Goal: Information Seeking & Learning: Check status

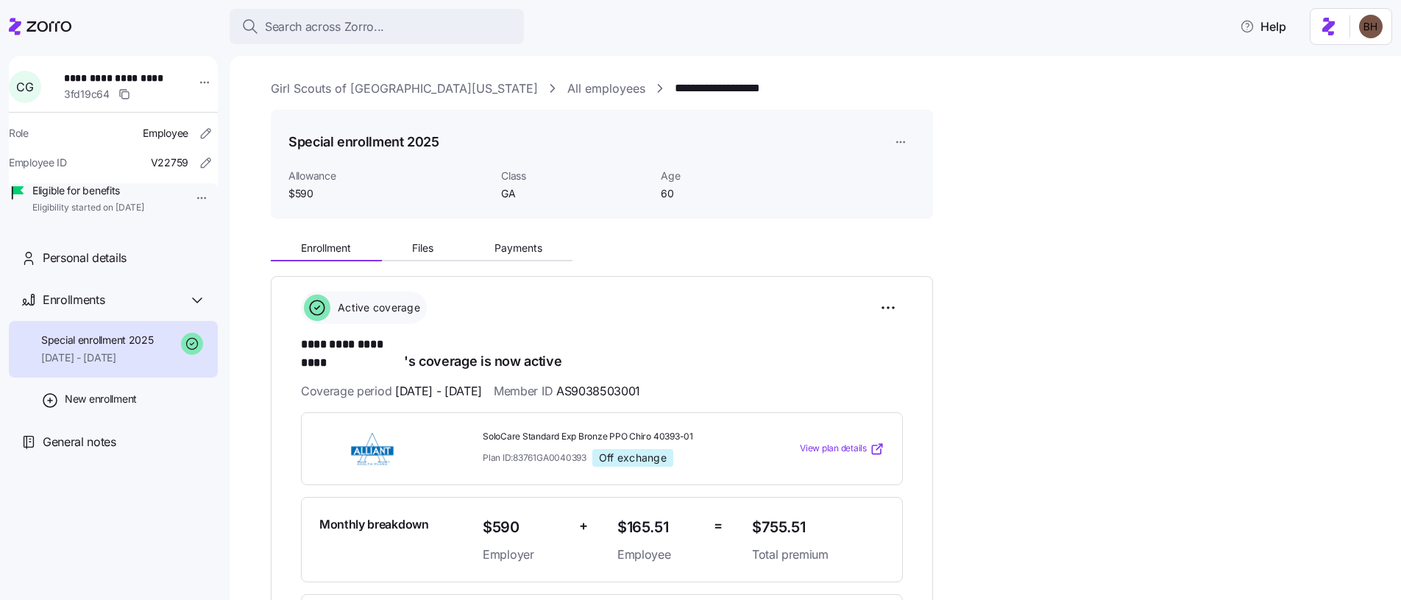
click at [361, 28] on span "Search across Zorro..." at bounding box center [324, 27] width 119 height 18
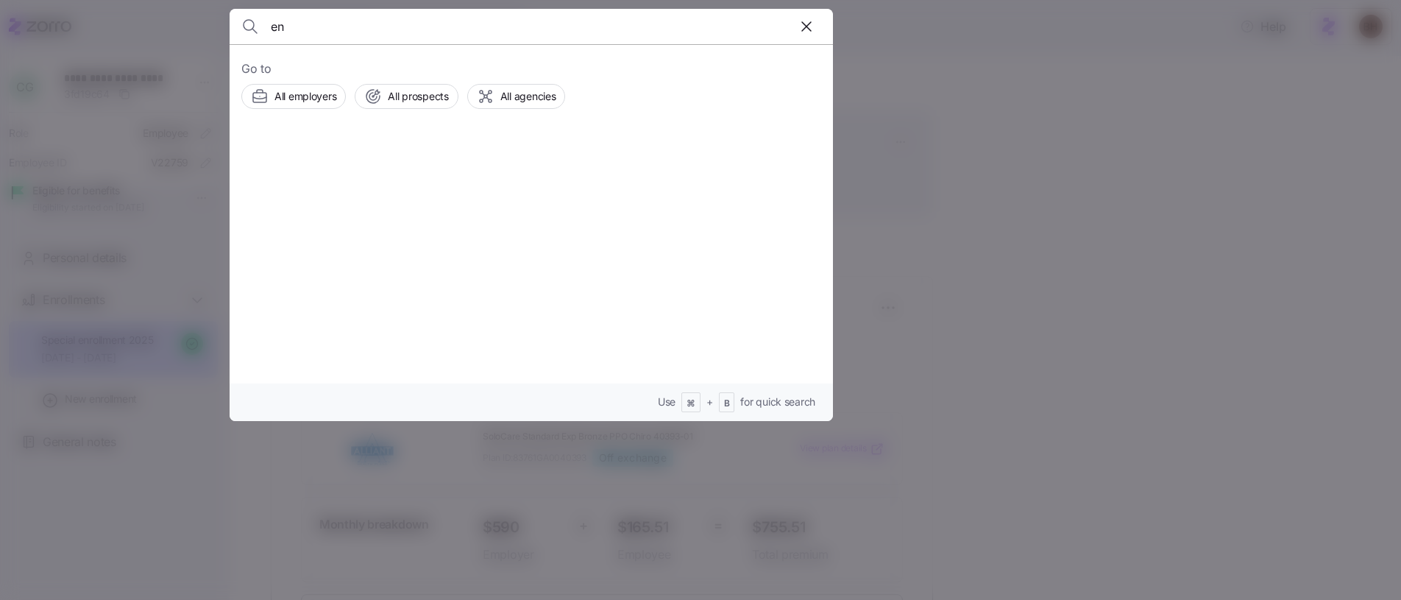
type input "e"
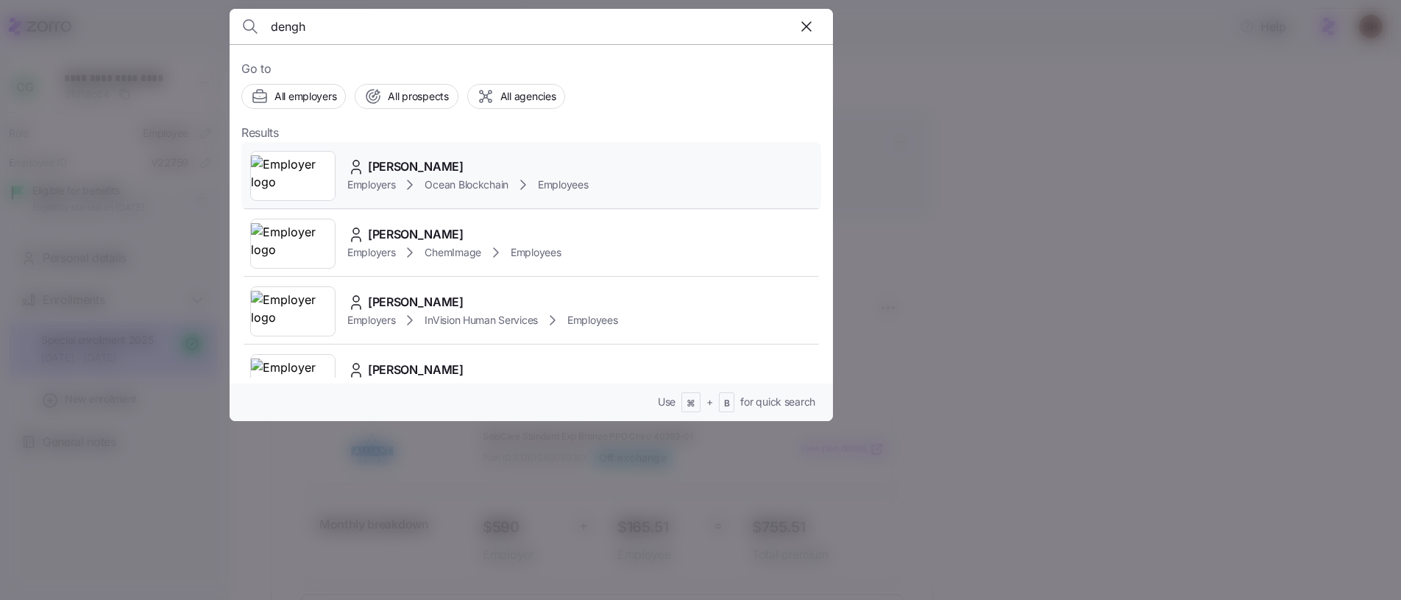
type input "dengh"
click at [414, 167] on span "denghua han" at bounding box center [416, 166] width 96 height 18
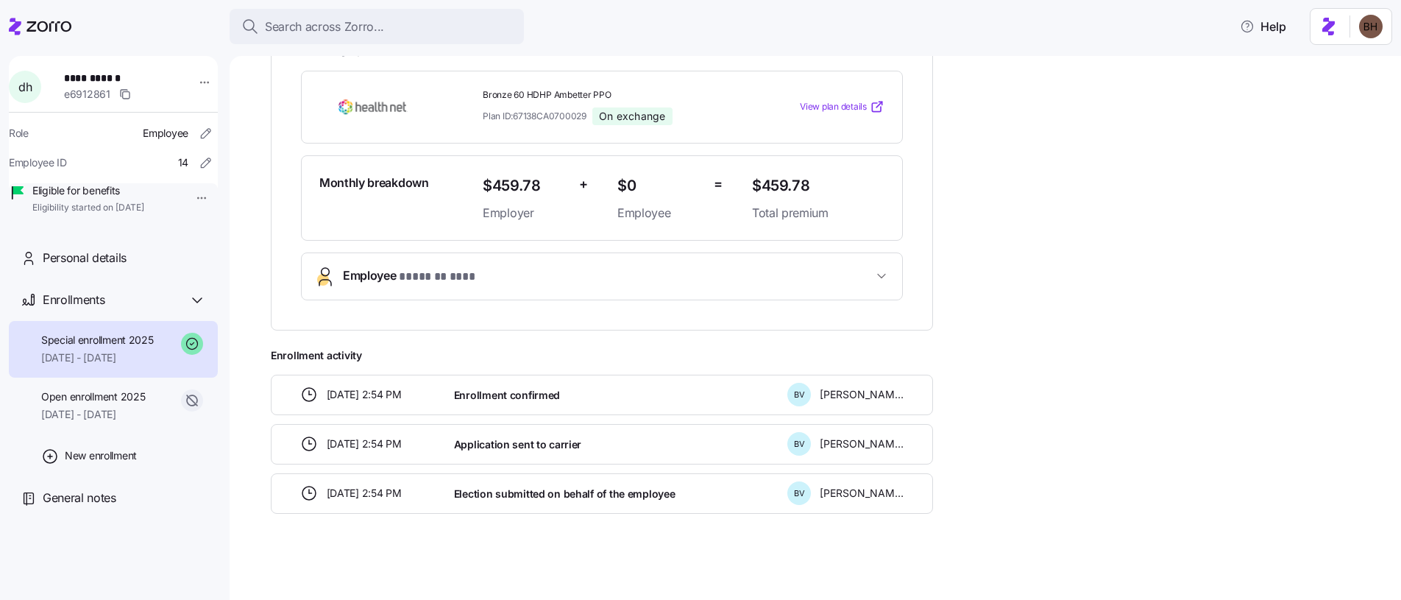
scroll to position [328, 0]
click at [92, 422] on div "Open enrollment 2025 04/01/2025 - 05/31/2025" at bounding box center [93, 405] width 104 height 33
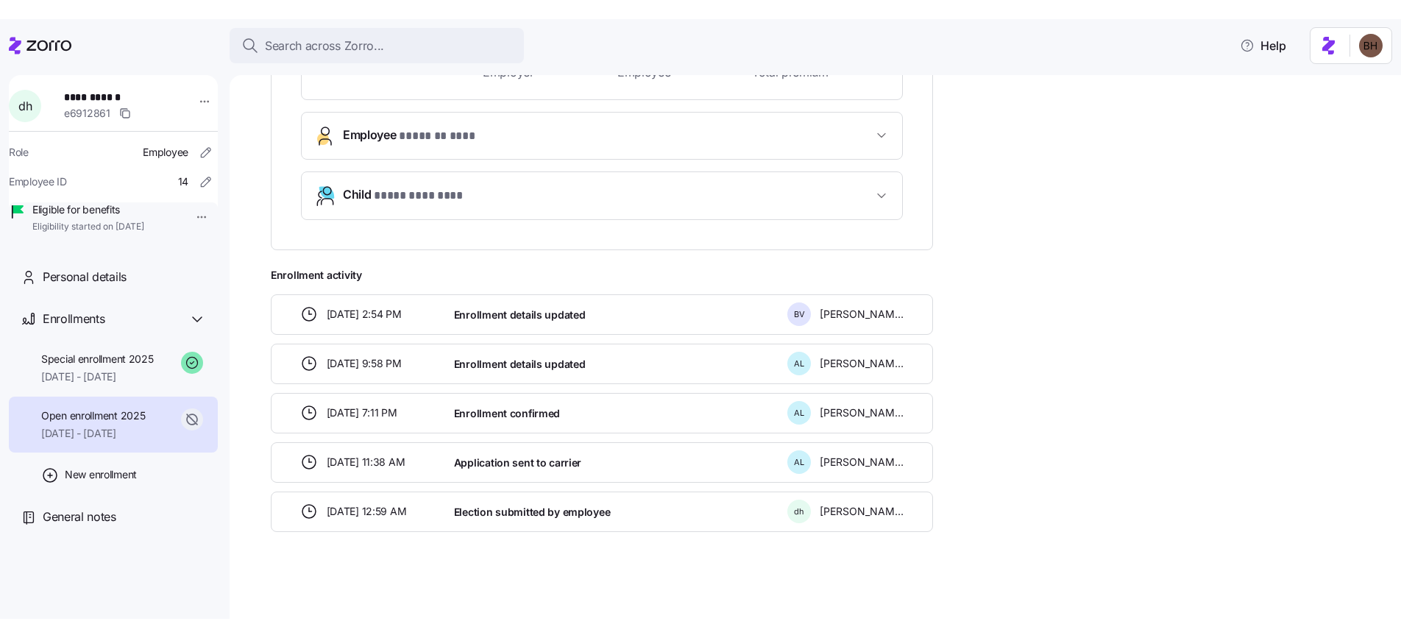
scroll to position [449, 0]
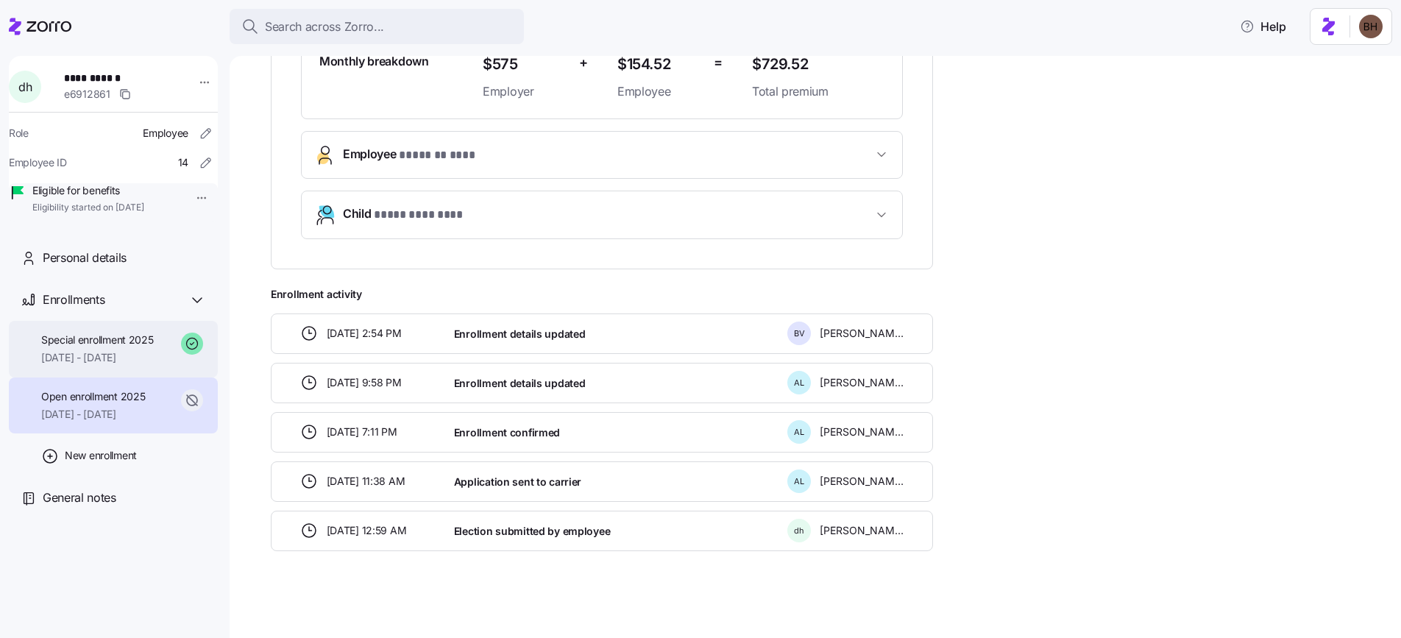
click at [77, 366] on div "Special enrollment 2025 06/01/2025 - 12/31/2025" at bounding box center [97, 349] width 113 height 33
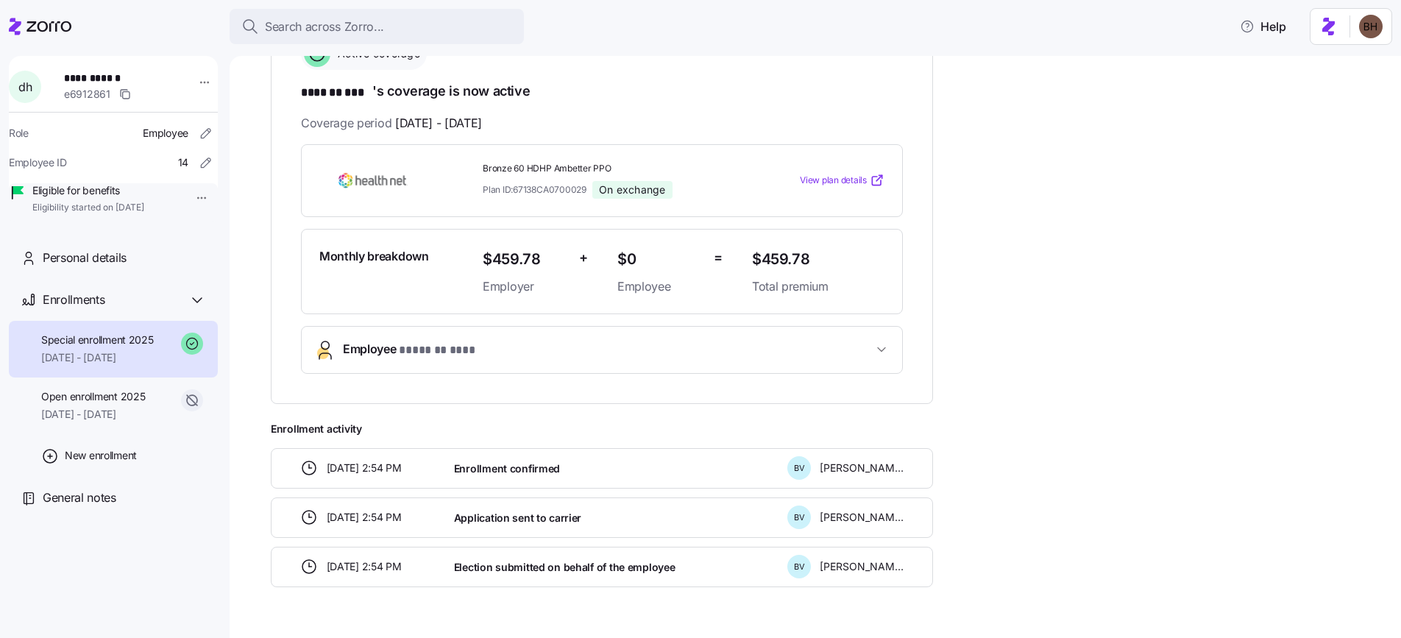
scroll to position [290, 0]
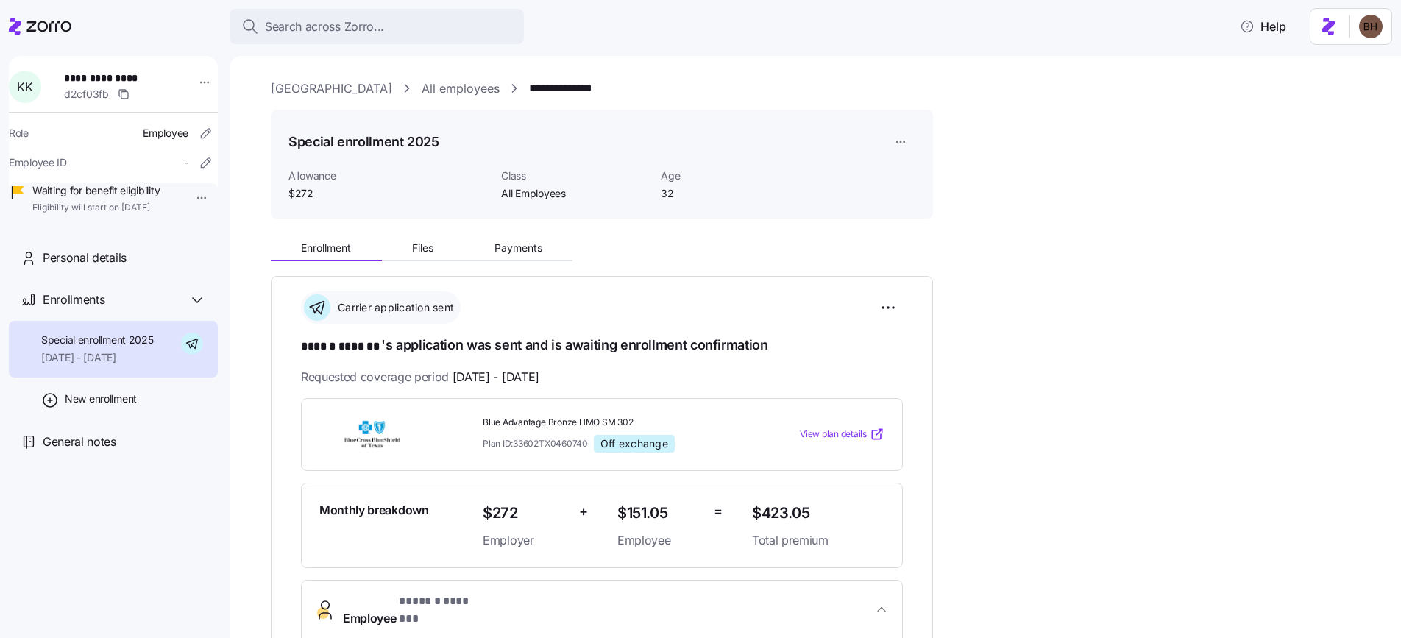
scroll to position [425, 0]
